Goal: Task Accomplishment & Management: Manage account settings

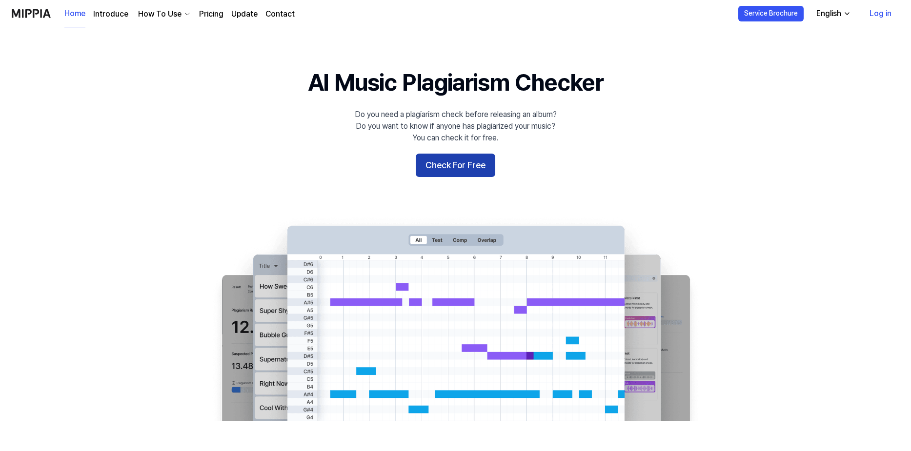
click at [470, 170] on button "Check For Free" at bounding box center [455, 165] width 79 height 23
click at [470, 167] on button "Check For Free" at bounding box center [455, 165] width 79 height 23
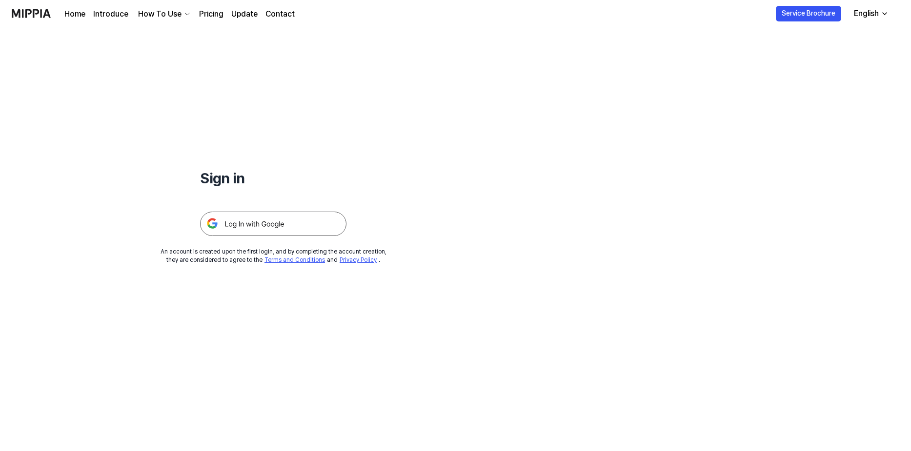
click at [256, 222] on img at bounding box center [273, 224] width 146 height 24
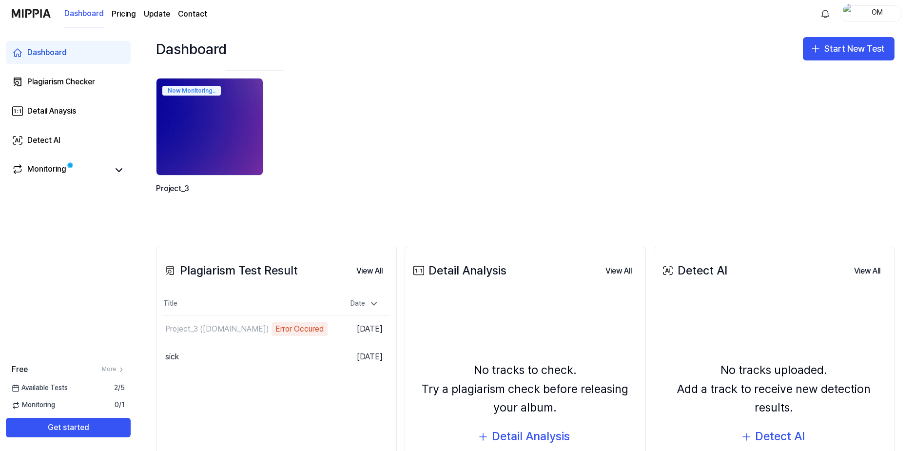
scroll to position [49, 0]
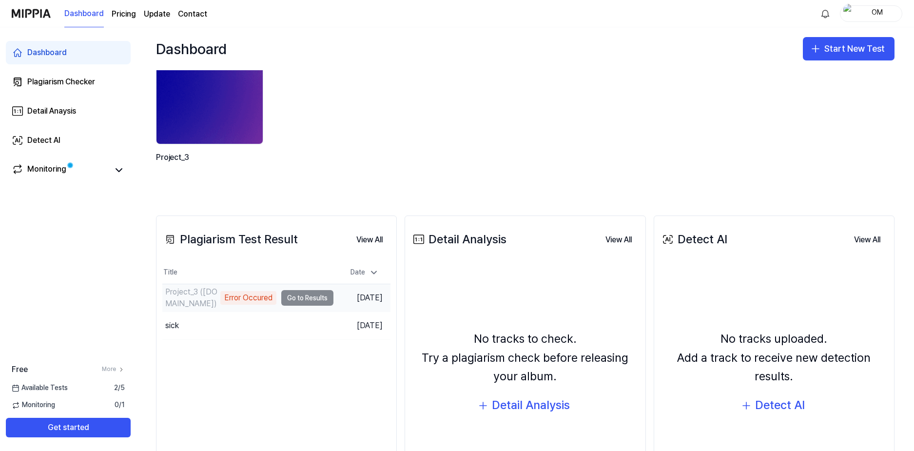
click at [289, 299] on td "Project_3 (mp3cut.net) Error Occured Go to Results" at bounding box center [247, 297] width 171 height 27
click at [367, 244] on button "View All" at bounding box center [370, 240] width 42 height 20
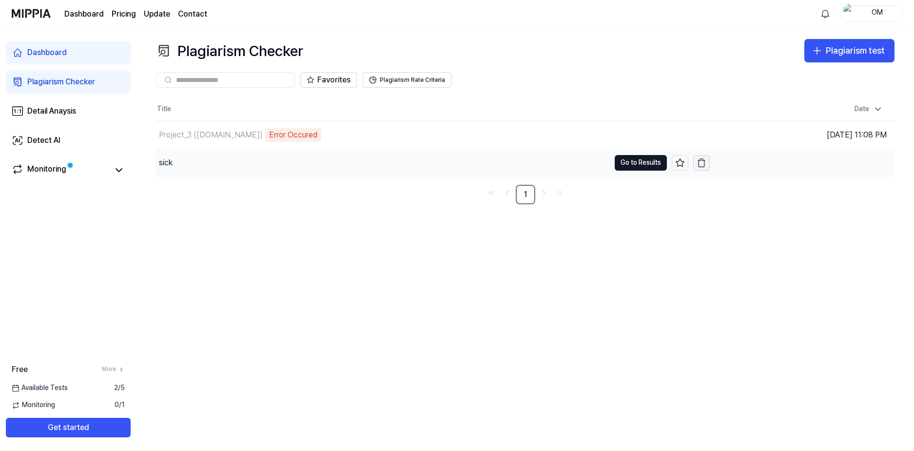
click at [702, 162] on icon "button" at bounding box center [702, 163] width 10 height 10
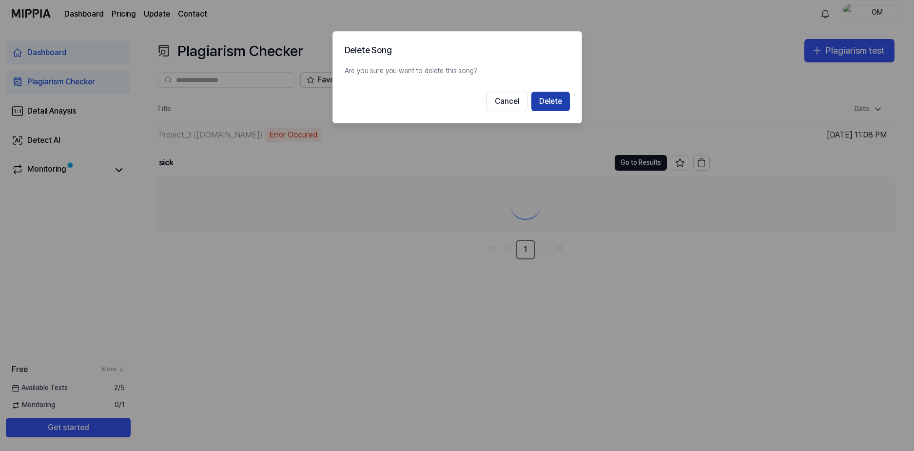
click at [563, 99] on button "Delete" at bounding box center [551, 102] width 39 height 20
